Goal: Task Accomplishment & Management: Complete application form

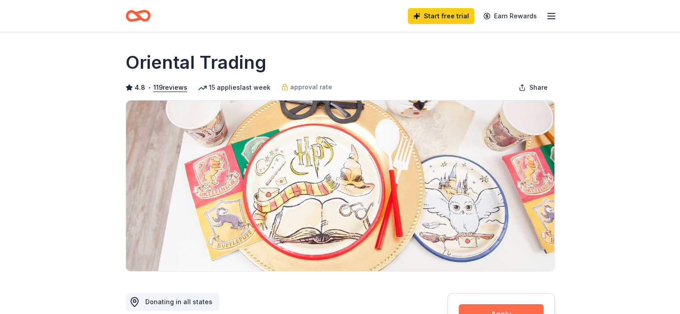
click at [496, 309] on button "Apply" at bounding box center [501, 314] width 85 height 20
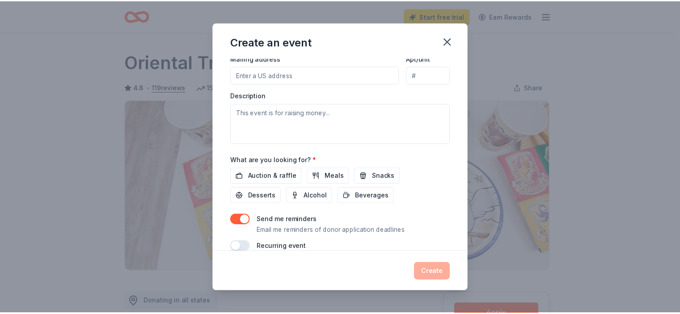
scroll to position [232, 0]
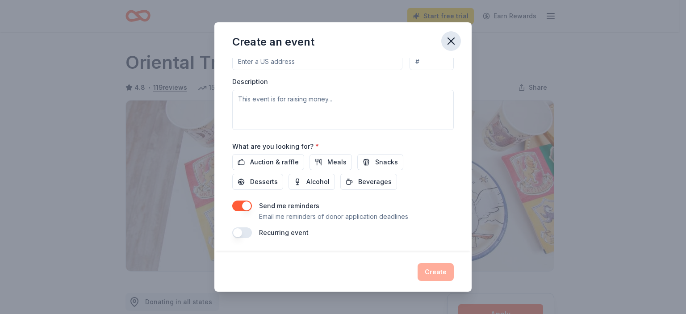
click at [454, 44] on icon "button" at bounding box center [451, 41] width 6 height 6
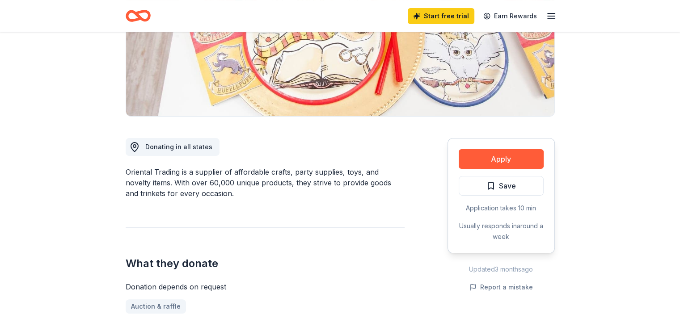
scroll to position [161, 0]
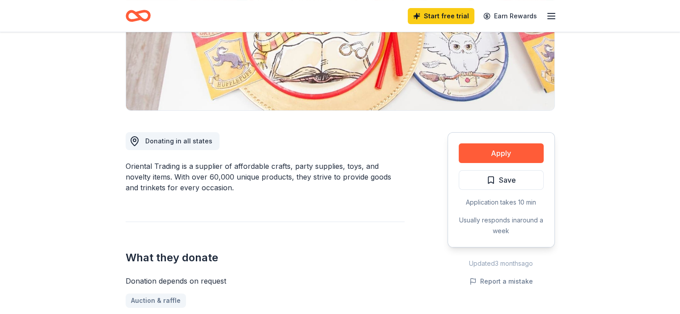
click at [454, 44] on img at bounding box center [340, 25] width 428 height 171
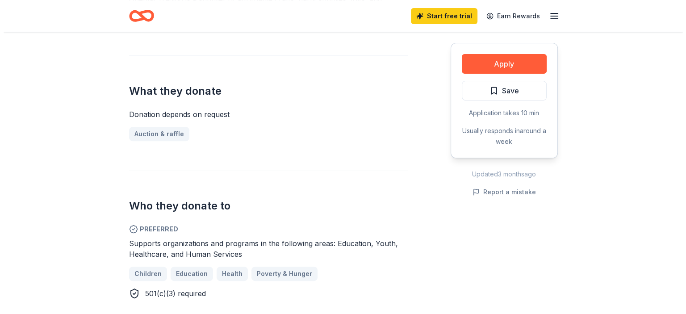
scroll to position [322, 0]
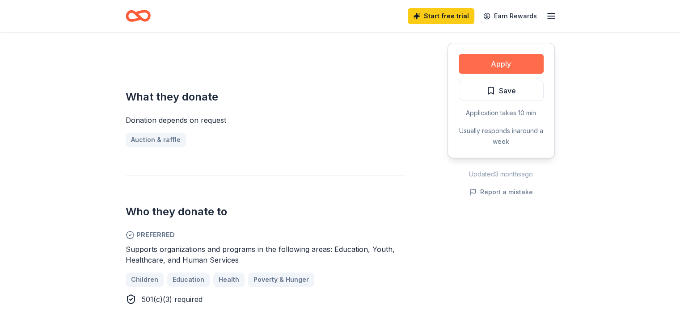
click at [501, 66] on button "Apply" at bounding box center [501, 64] width 85 height 20
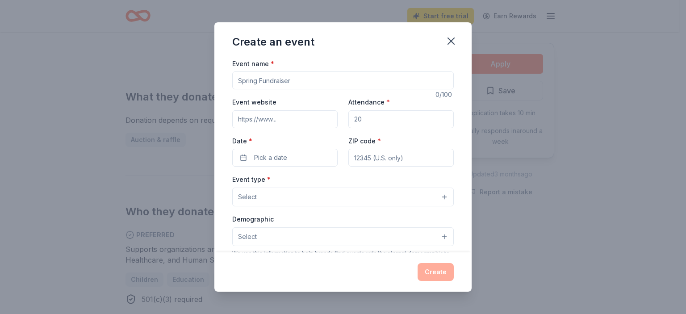
click at [501, 66] on div "Create an event Event name * 0 /100 Event website Attendance * Date * Pick a da…" at bounding box center [343, 157] width 686 height 314
click at [337, 77] on input "Event name *" at bounding box center [343, 81] width 222 height 18
type input "Latchkey program"
click at [271, 119] on input "Event website" at bounding box center [284, 119] width 105 height 18
paste input "[URL][DOMAIN_NAME]"
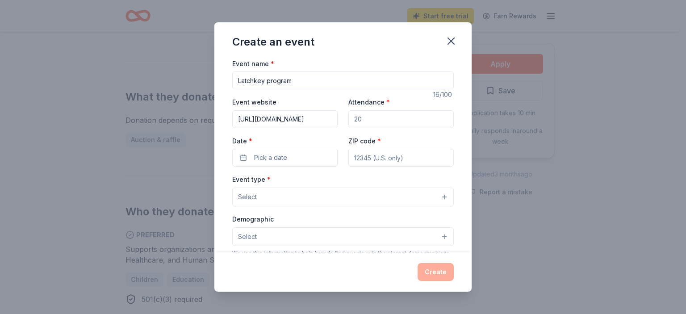
type input "[URL][DOMAIN_NAME]"
click at [372, 123] on input "Attendance *" at bounding box center [401, 119] width 105 height 18
type input "100"
click at [268, 161] on span "Pick a date" at bounding box center [270, 157] width 33 height 11
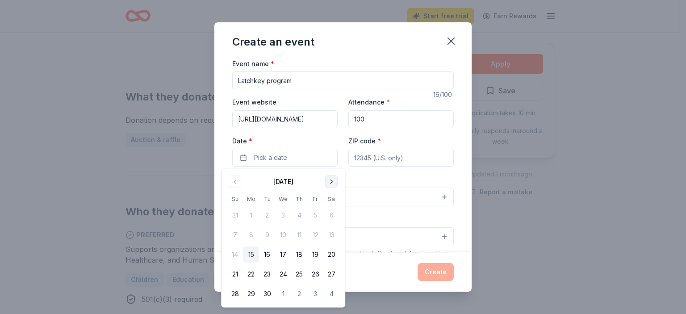
click at [329, 180] on button "Go to next month" at bounding box center [331, 182] width 13 height 13
click at [311, 235] on button "10" at bounding box center [315, 235] width 16 height 16
click at [362, 159] on input "ZIP code *" at bounding box center [401, 158] width 105 height 18
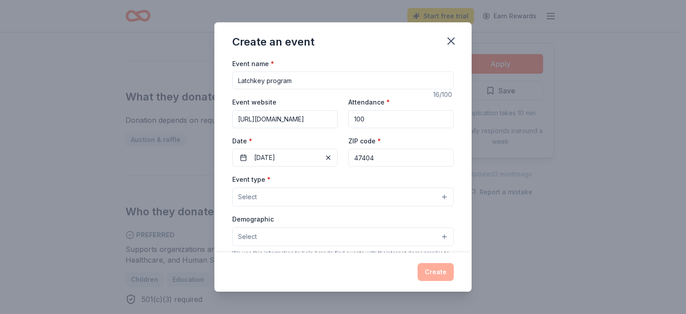
type input "47404"
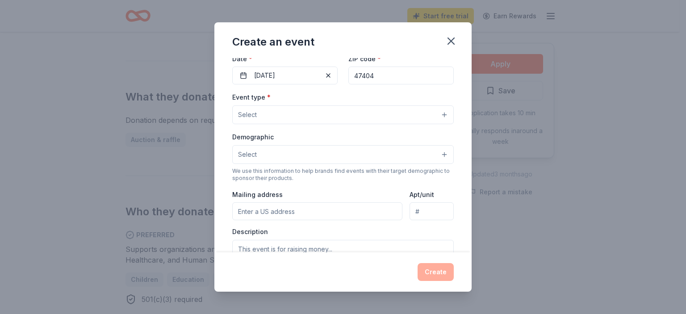
scroll to position [83, 0]
click at [336, 112] on button "Select" at bounding box center [343, 114] width 222 height 19
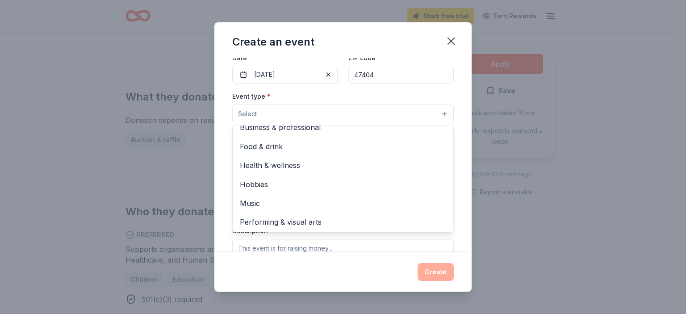
scroll to position [29, 0]
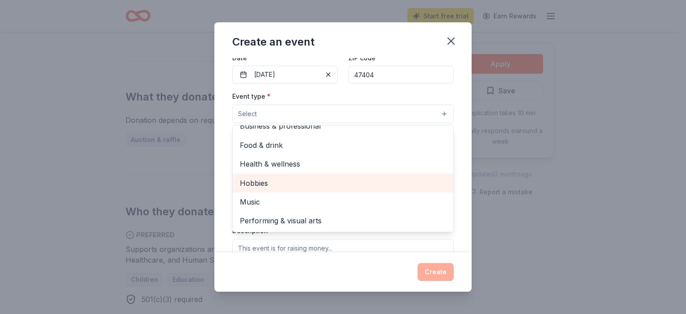
click at [332, 185] on span "Hobbies" at bounding box center [343, 183] width 206 height 12
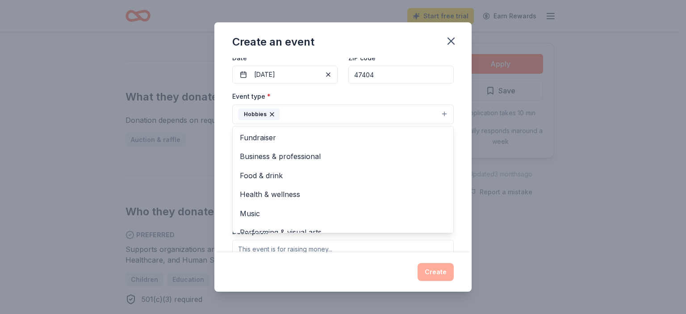
scroll to position [11, 0]
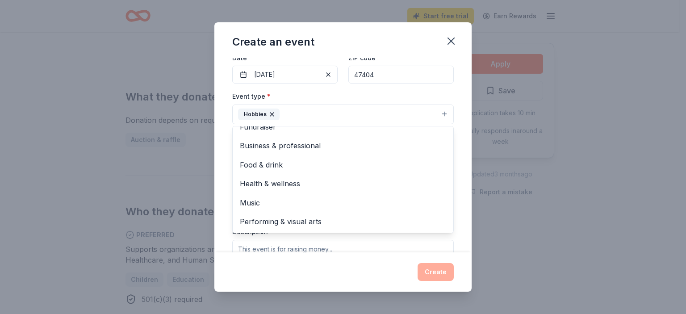
click at [668, 213] on div "Create an event Event name * Latchkey program 16 /100 Event website [URL][DOMAI…" at bounding box center [343, 157] width 686 height 314
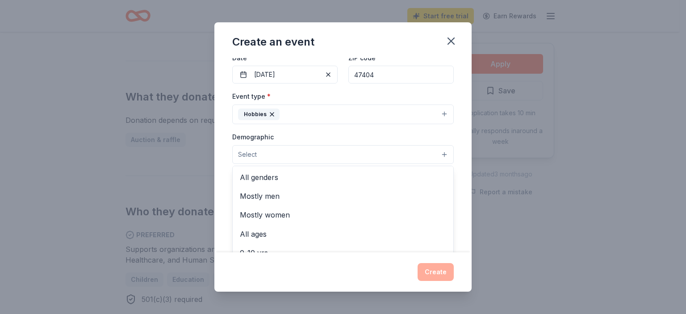
click at [390, 150] on button "Select" at bounding box center [343, 154] width 222 height 19
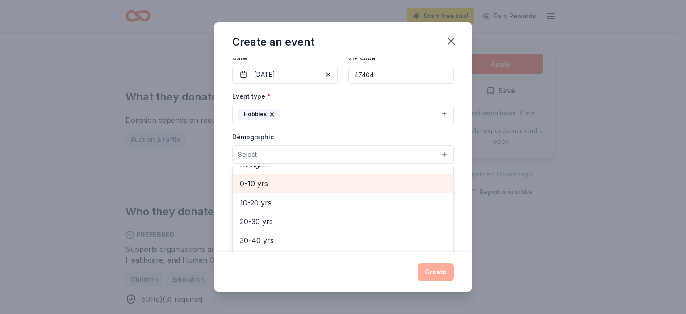
click at [277, 181] on span "0-10 yrs" at bounding box center [343, 184] width 206 height 12
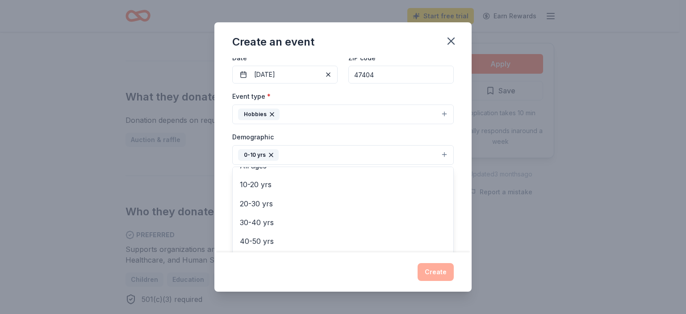
click at [588, 266] on div "Create an event Event name * Latchkey program 16 /100 Event website [URL][DOMAI…" at bounding box center [343, 157] width 686 height 314
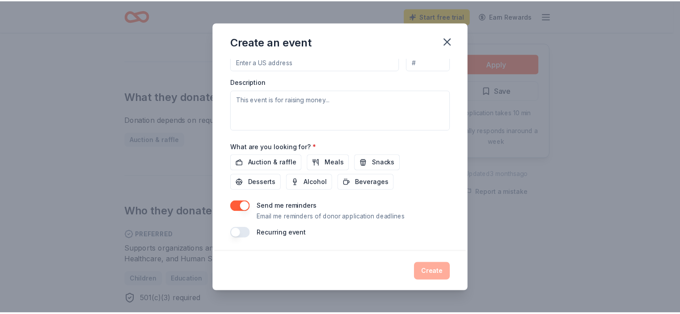
scroll to position [97, 0]
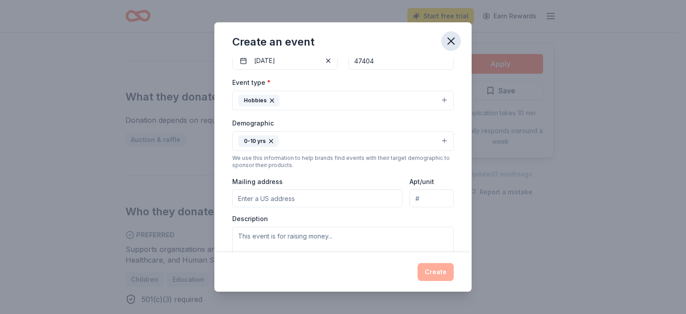
click at [451, 41] on icon "button" at bounding box center [451, 41] width 6 height 6
